Goal: Navigation & Orientation: Find specific page/section

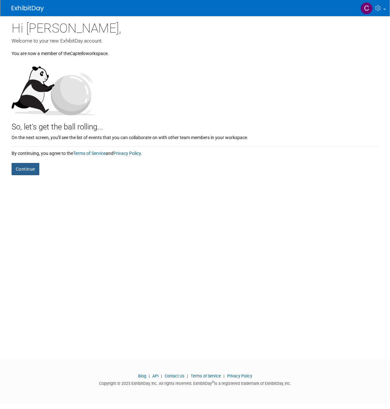
click at [27, 168] on button "Continue" at bounding box center [26, 169] width 28 height 12
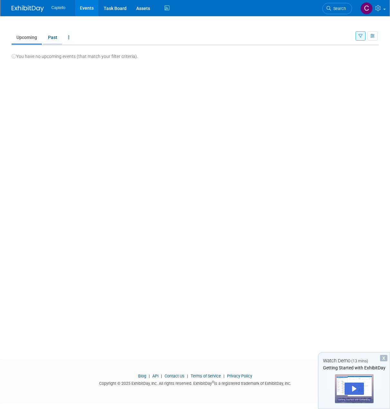
click at [57, 36] on link "Past" at bounding box center [52, 37] width 19 height 12
click at [58, 9] on span "Captello" at bounding box center [58, 7] width 14 height 5
click at [114, 9] on link "Task Board" at bounding box center [115, 8] width 32 height 16
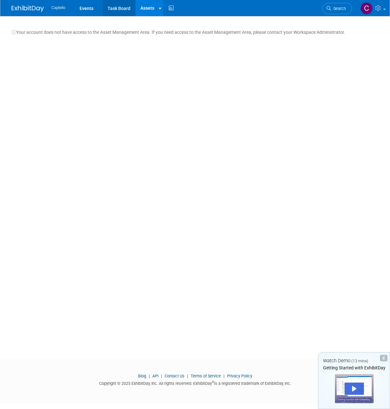
click at [125, 8] on link "Task Board" at bounding box center [119, 8] width 32 height 16
